Goal: Find specific page/section: Find specific page/section

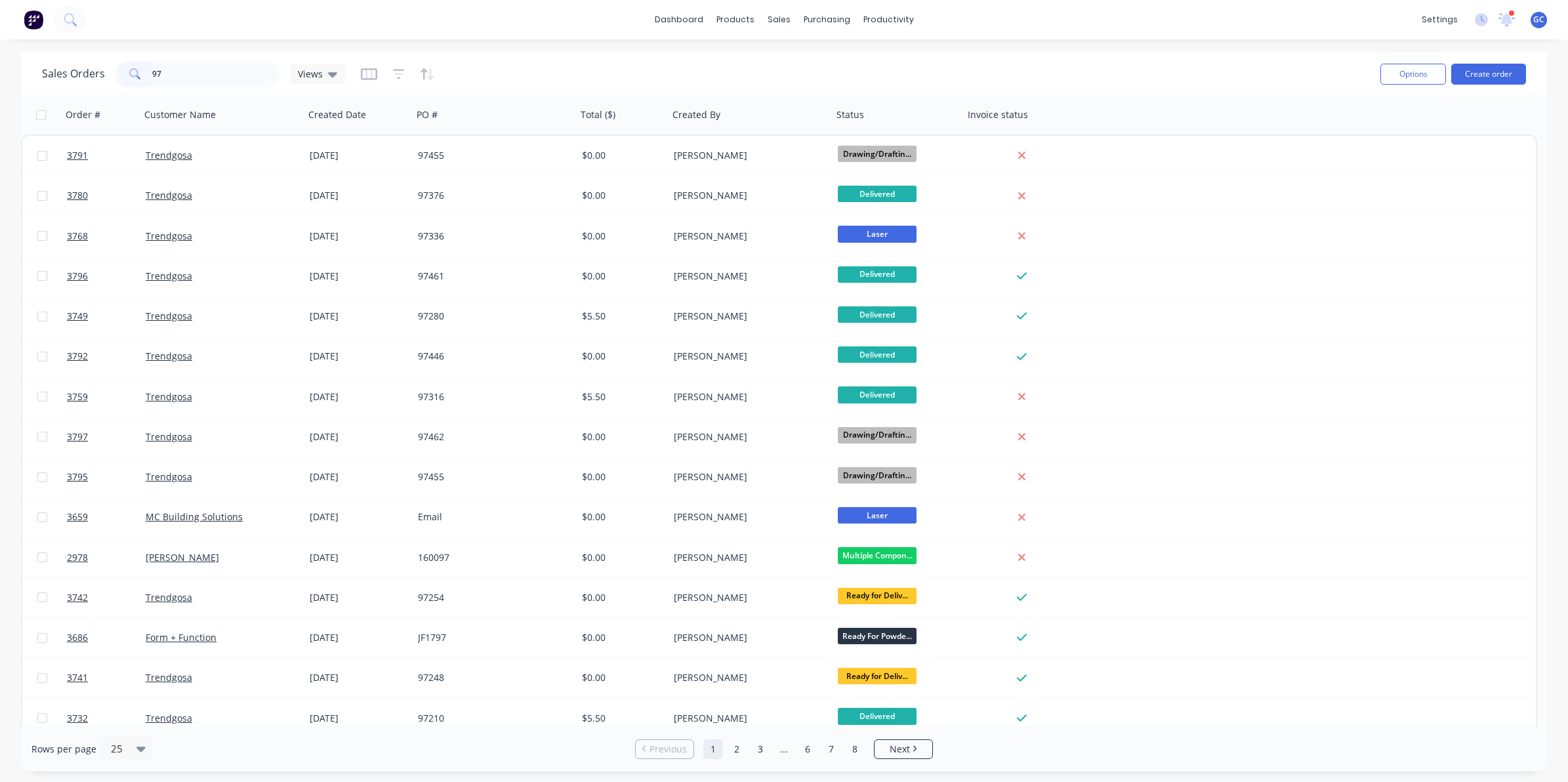
type input "97"
click at [206, 79] on input "97" at bounding box center [216, 74] width 128 height 26
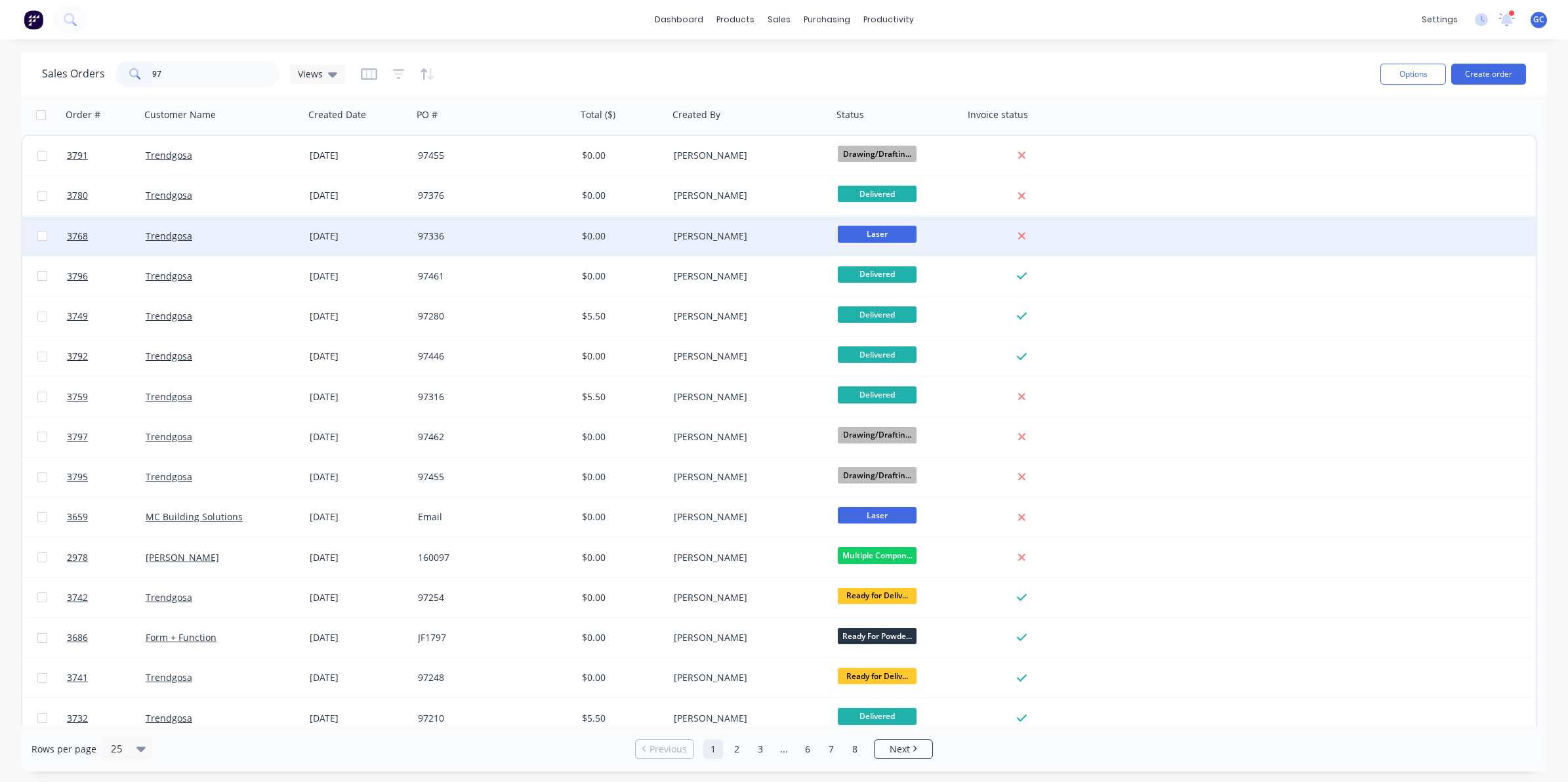
click at [454, 236] on div "97336" at bounding box center [491, 236] width 146 height 13
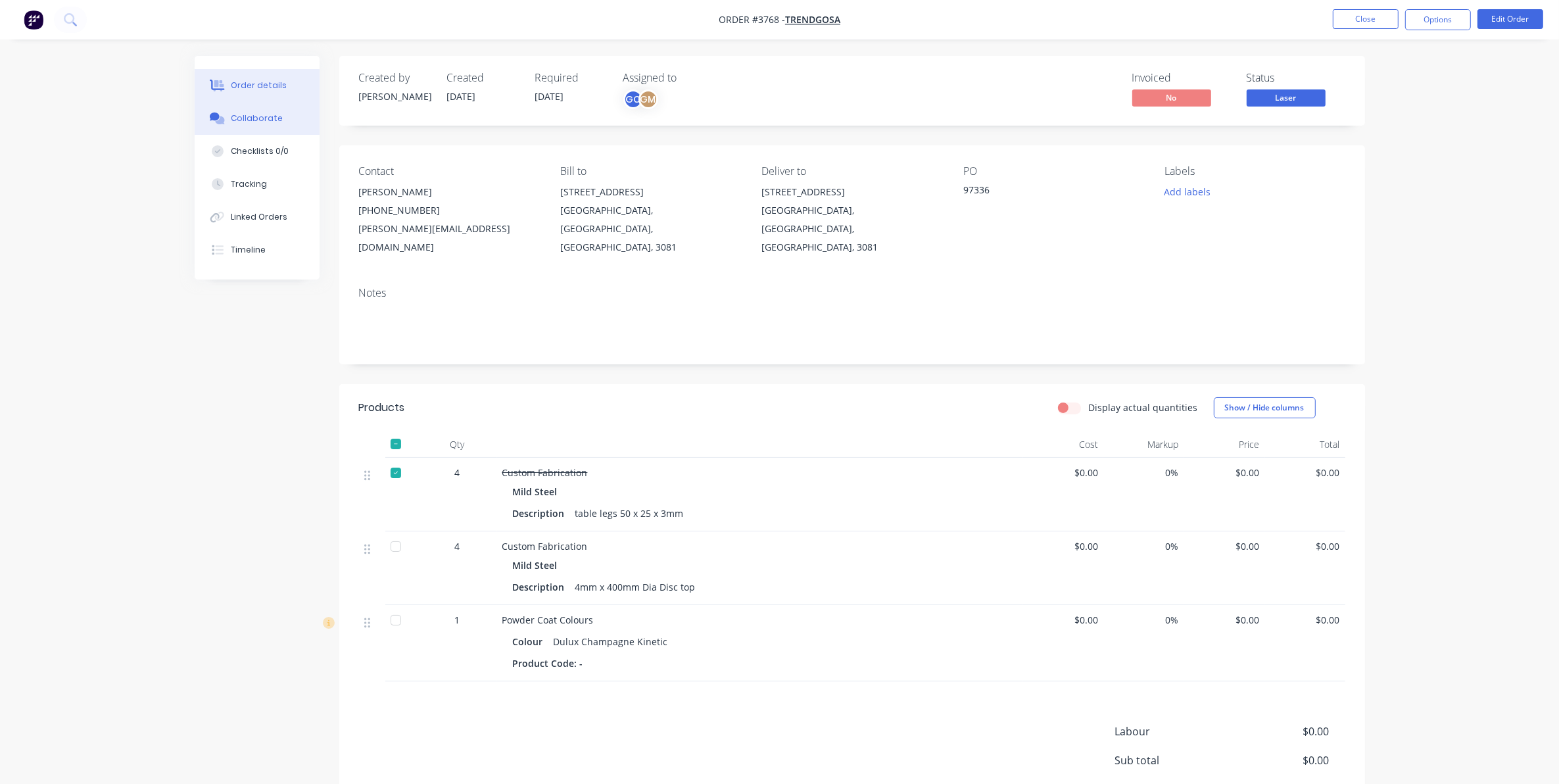
click at [256, 107] on button "Collaborate" at bounding box center [257, 118] width 125 height 33
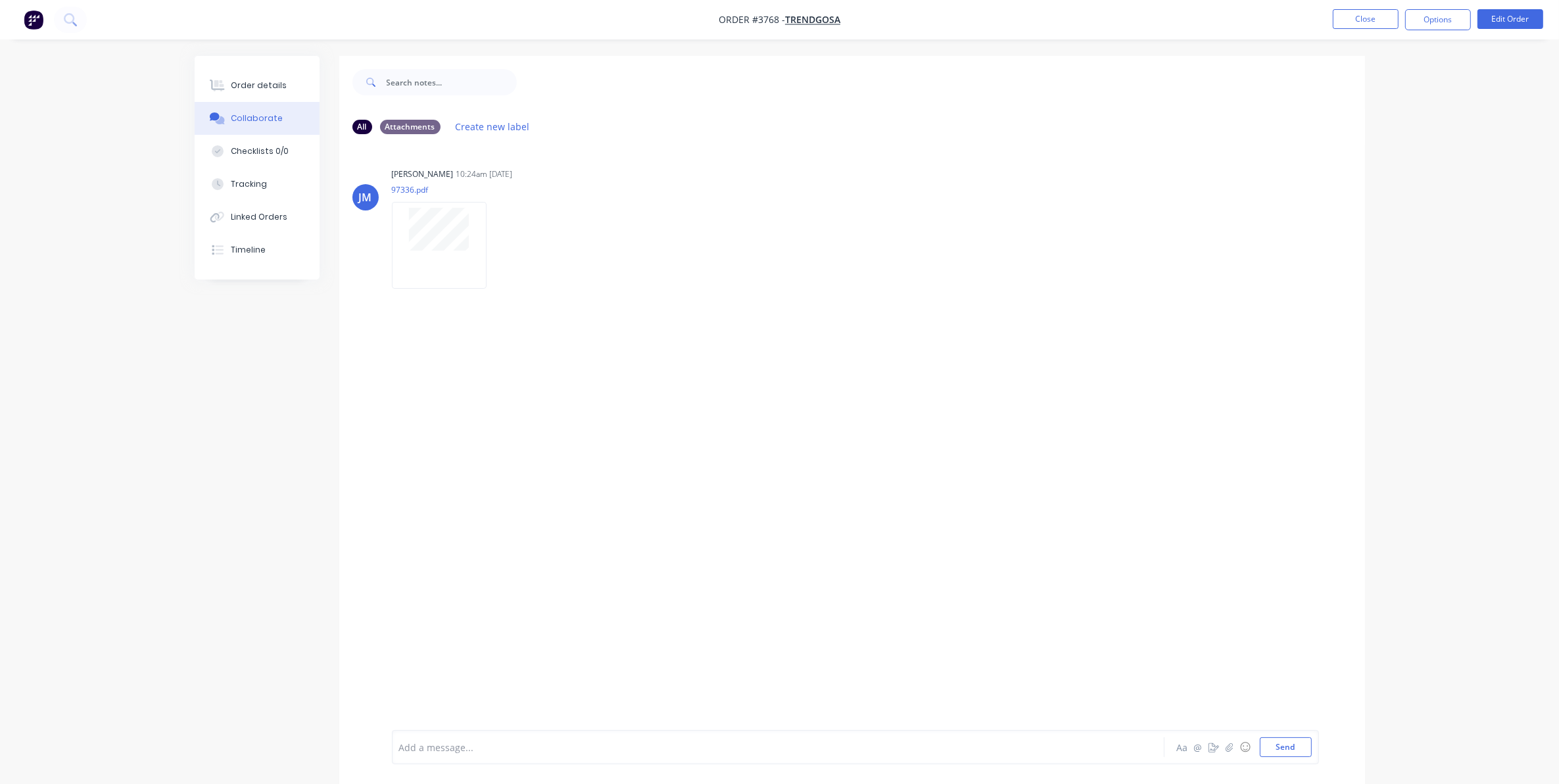
drag, startPoint x: 490, startPoint y: 251, endPoint x: 500, endPoint y: 306, distance: 55.9
click at [500, 284] on div "Labels Download Delete" at bounding box center [445, 246] width 108 height 99
click at [287, 80] on button "Order details" at bounding box center [257, 85] width 125 height 33
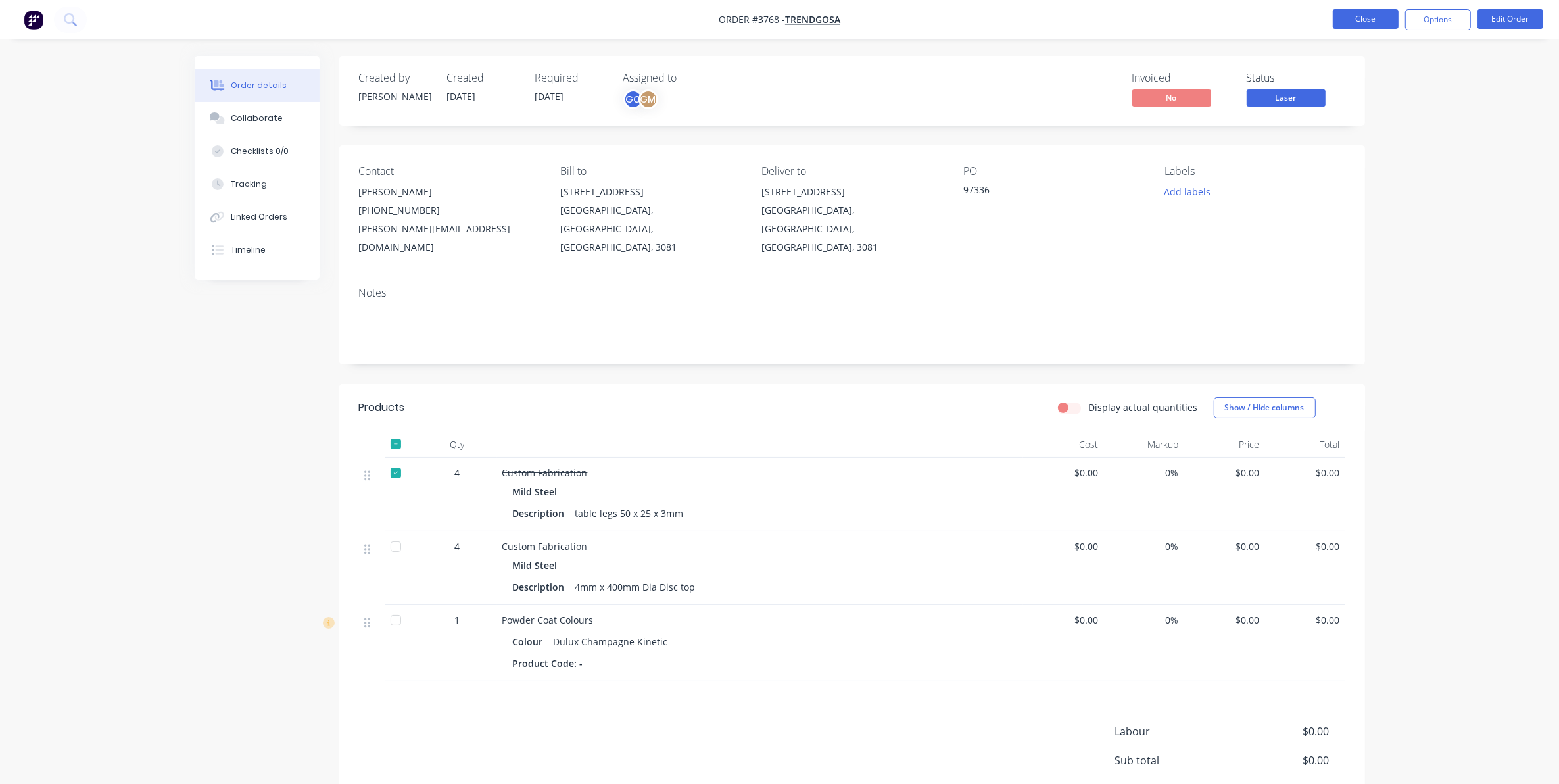
click at [1356, 13] on button "Close" at bounding box center [1366, 19] width 66 height 20
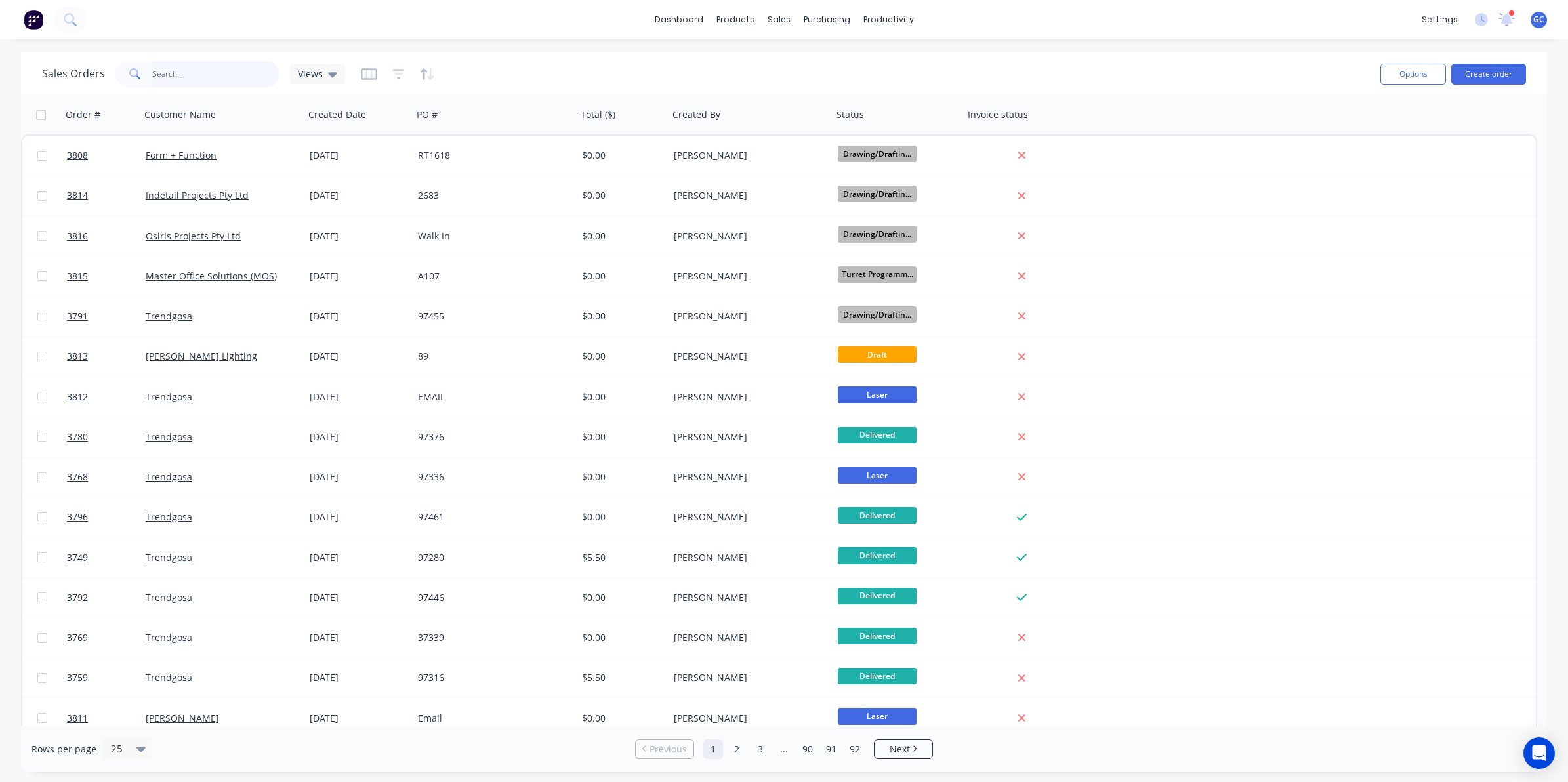
click at [207, 72] on input "text" at bounding box center [216, 74] width 128 height 26
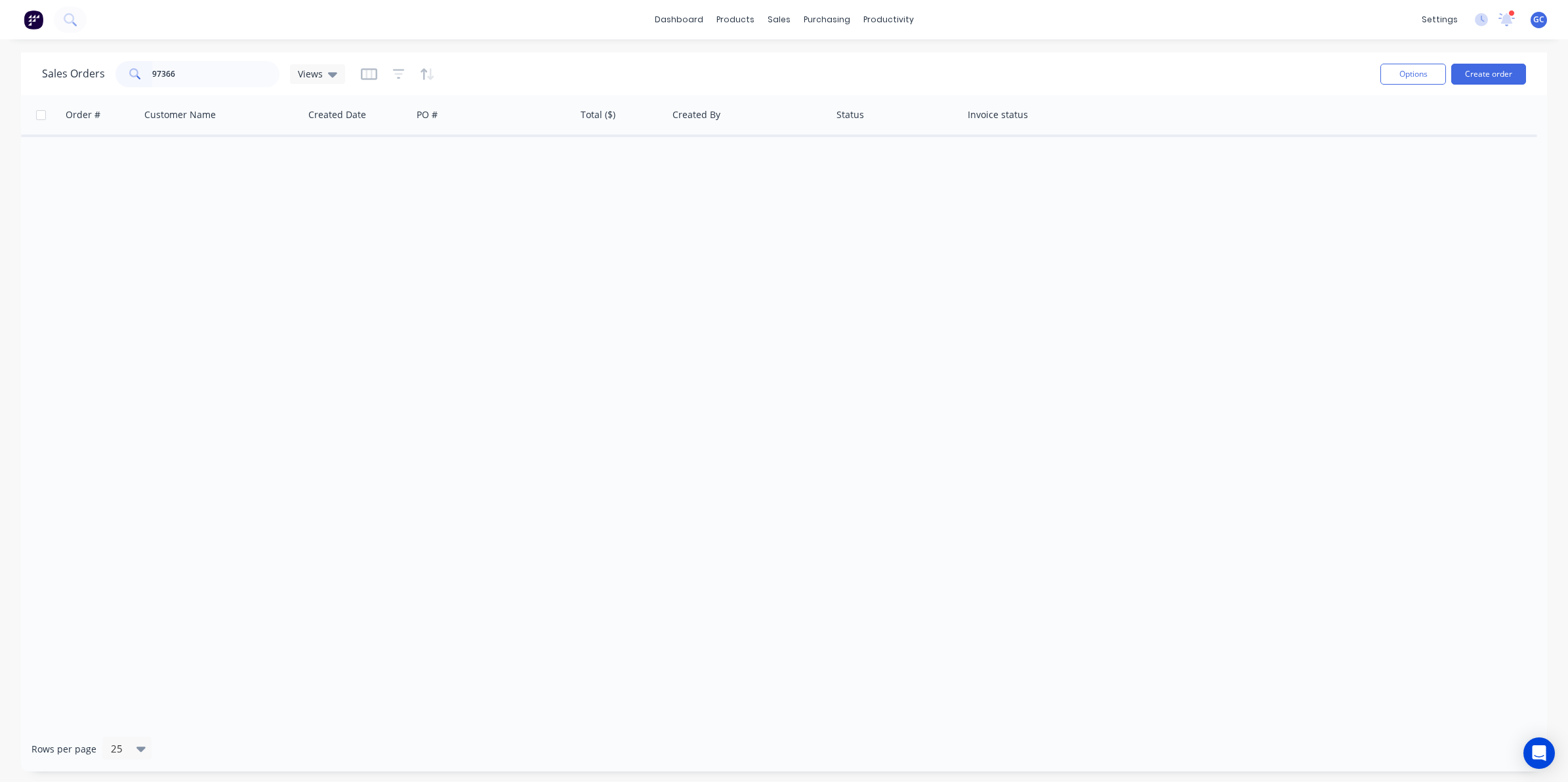
drag, startPoint x: 207, startPoint y: 72, endPoint x: 158, endPoint y: 217, distance: 153.1
click at [158, 226] on div "Order # Customer Name Created Date PO # Total ($) Created By Status Invoice sta…" at bounding box center [784, 410] width 1526 height 631
click at [185, 60] on div "Sales Orders 97366 Views" at bounding box center [706, 74] width 1328 height 32
click at [192, 56] on div "Sales Orders 97366 Views Options Create order" at bounding box center [784, 74] width 1526 height 43
click at [210, 69] on input "97366" at bounding box center [216, 74] width 128 height 26
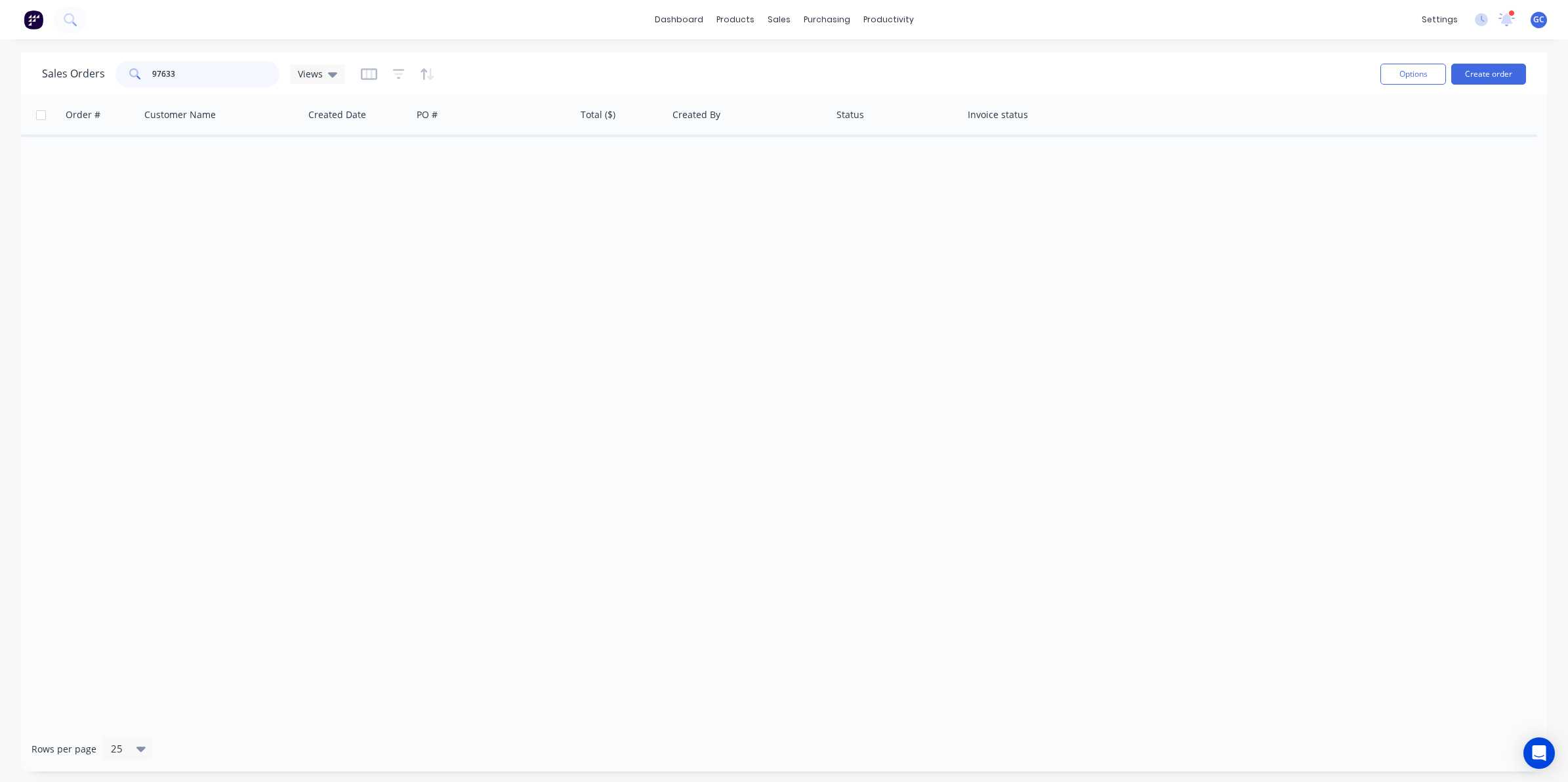
click at [213, 72] on input "97633" at bounding box center [216, 74] width 128 height 26
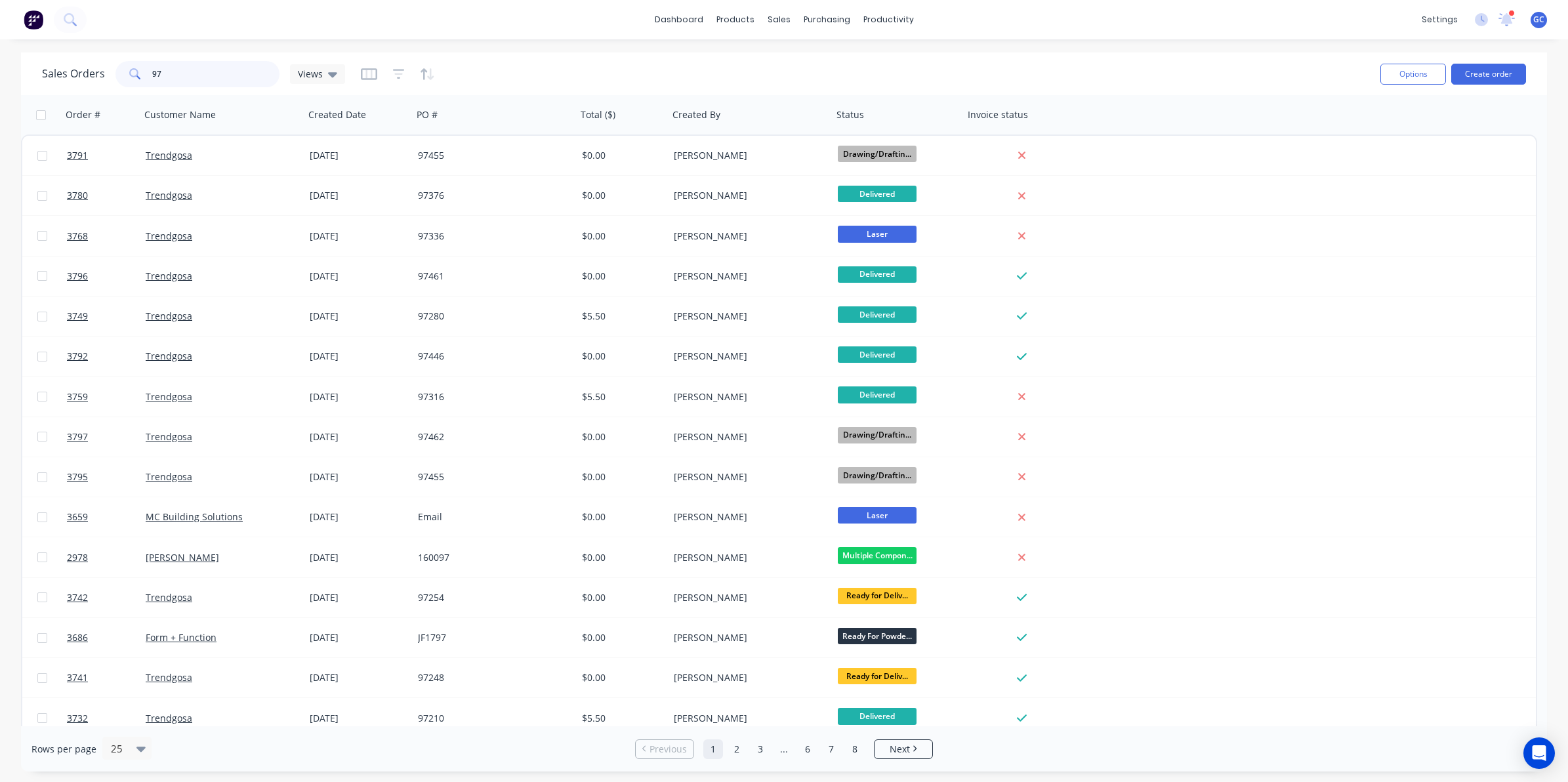
click at [212, 77] on input "97" at bounding box center [216, 74] width 128 height 26
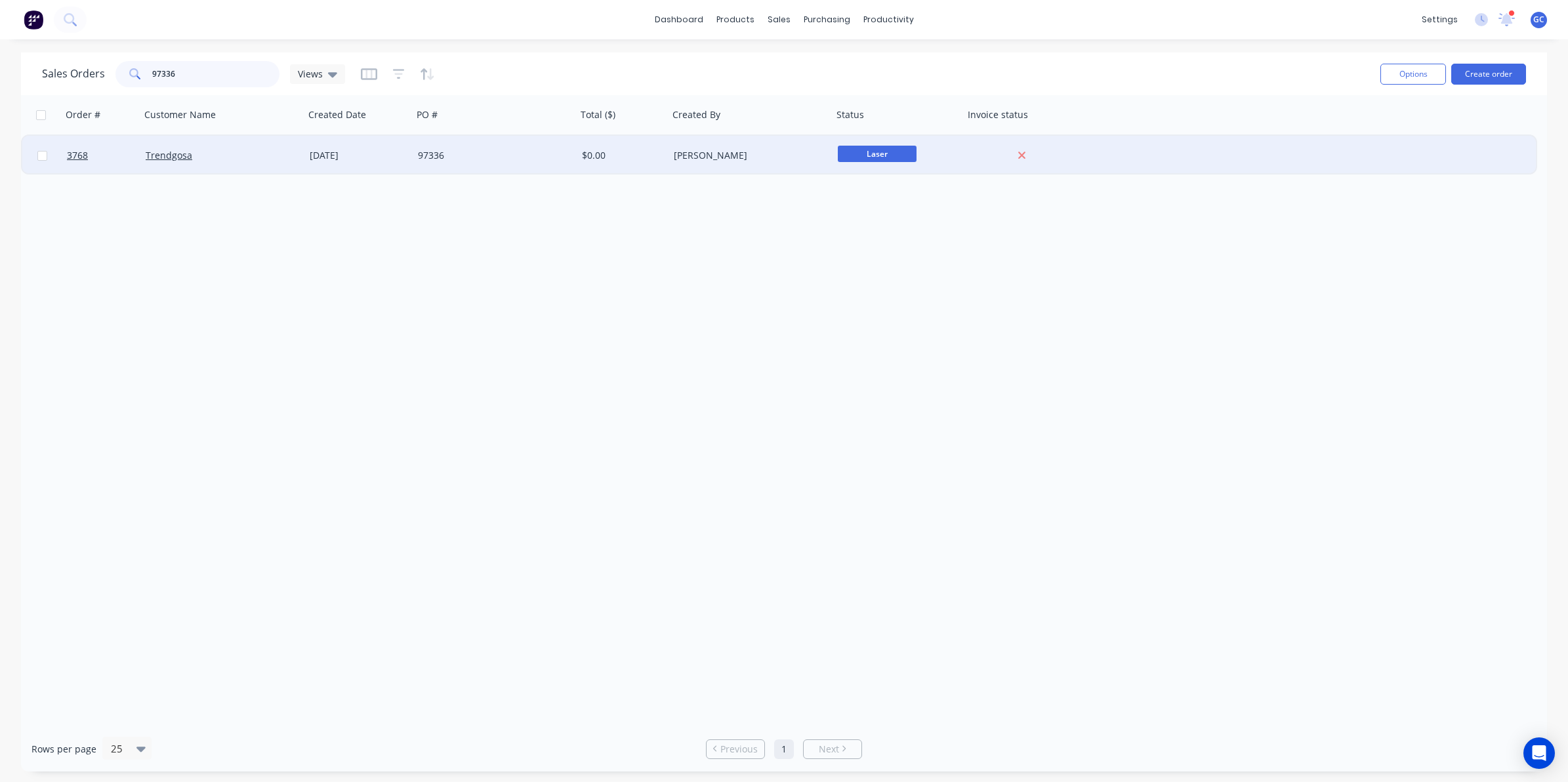
type input "97336"
click at [198, 151] on div "Trendgosa" at bounding box center [218, 156] width 146 height 13
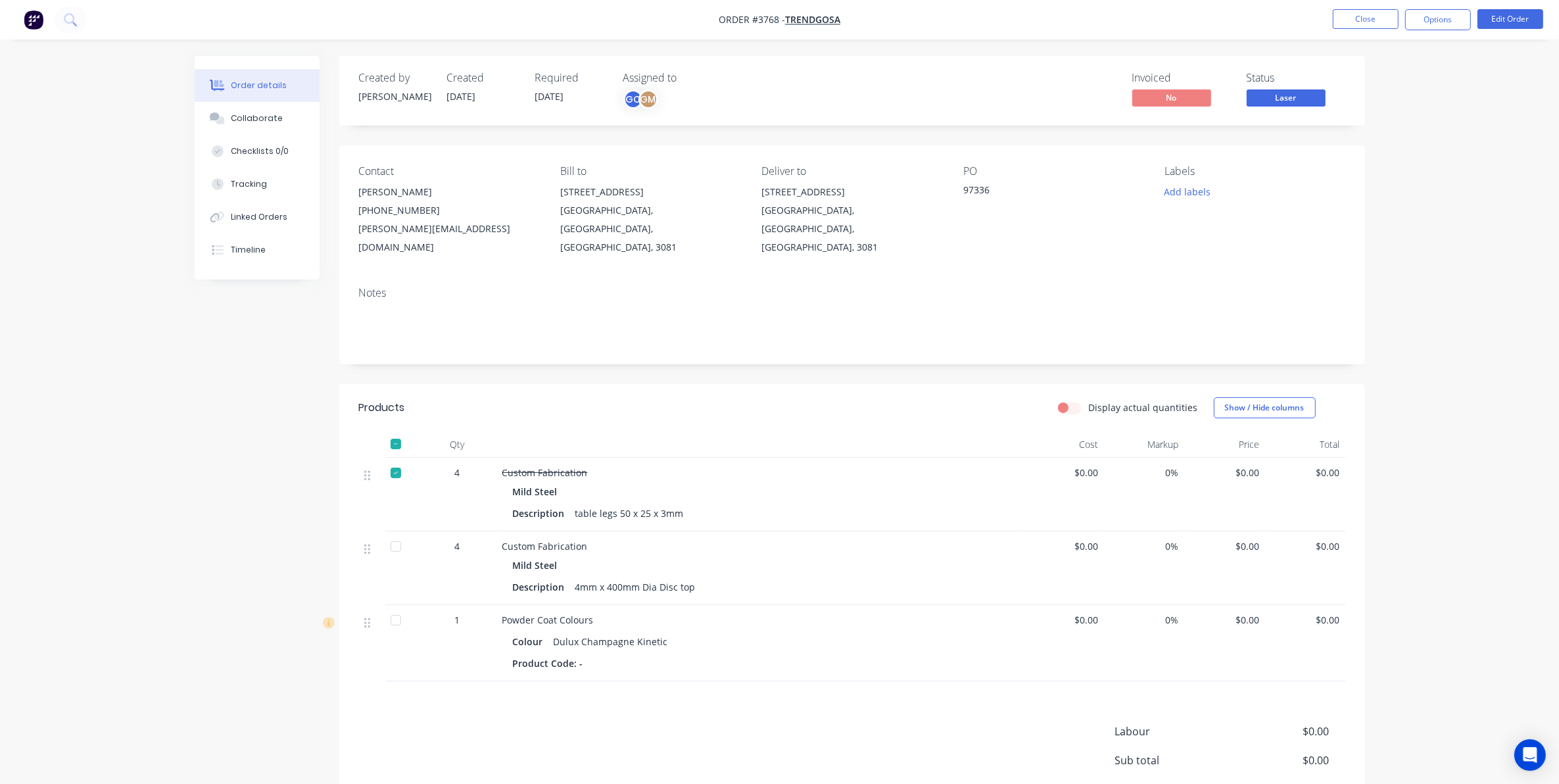
click at [342, 28] on nav "Order #3768 - Trendgosa Close Options Edit Order" at bounding box center [779, 20] width 1559 height 40
click at [1360, 22] on button "Close" at bounding box center [1366, 19] width 66 height 20
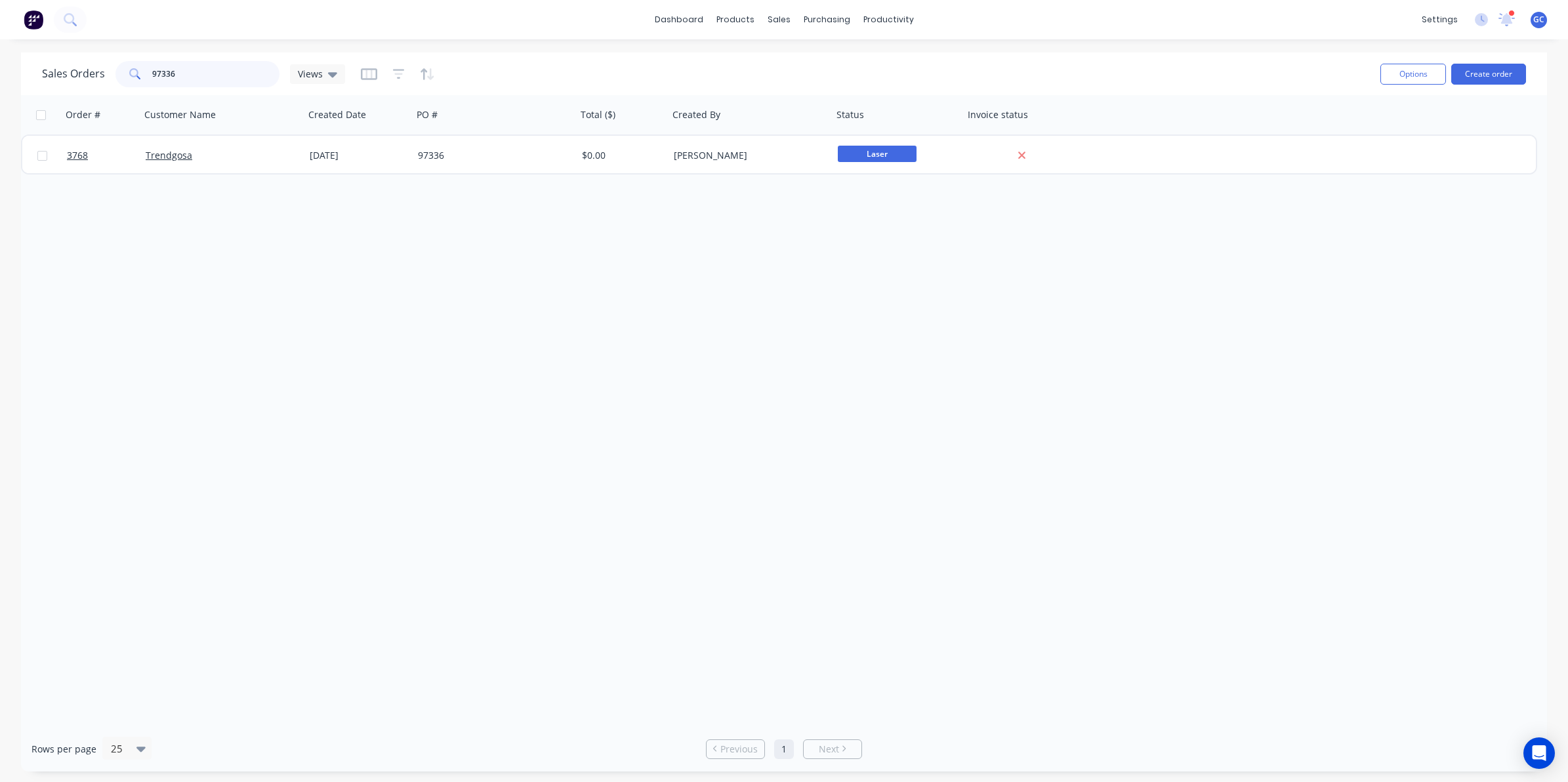
drag, startPoint x: 218, startPoint y: 66, endPoint x: 0, endPoint y: 63, distance: 218.0
click at [0, 66] on html "dashboard products sales purchasing productivity dashboard products Product Cat…" at bounding box center [784, 391] width 1568 height 782
